Goal: Navigation & Orientation: Understand site structure

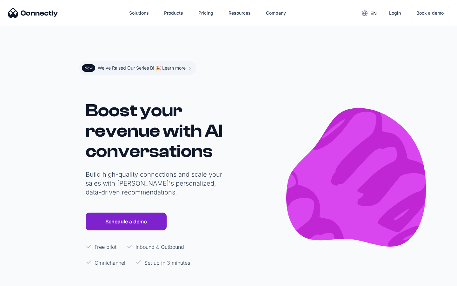
scroll to position [3799, 0]
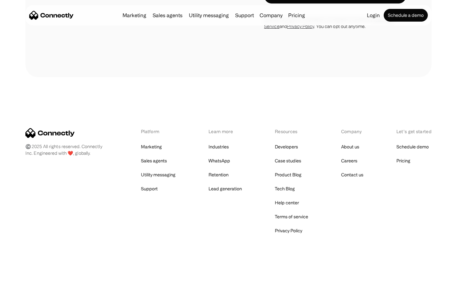
scroll to position [1073, 0]
